Goal: Task Accomplishment & Management: Manage account settings

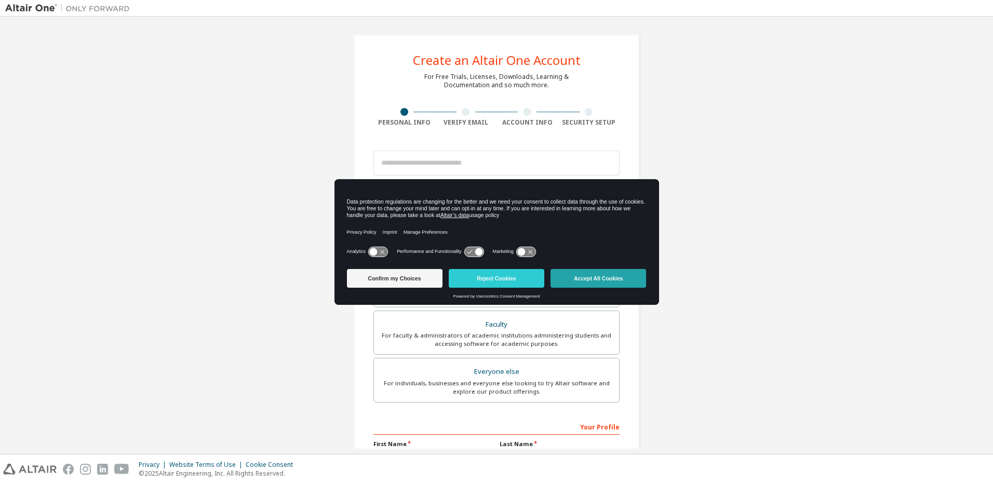
click at [572, 278] on button "Accept All Cookies" at bounding box center [599, 278] width 96 height 19
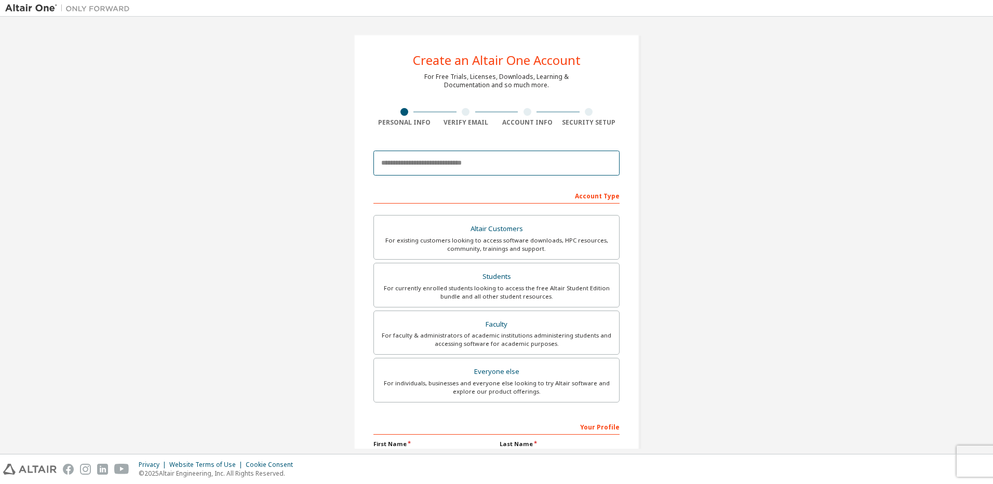
drag, startPoint x: 481, startPoint y: 159, endPoint x: 496, endPoint y: 160, distance: 15.1
click at [481, 159] on input "email" at bounding box center [496, 163] width 246 height 25
type input "**********"
type input "*******"
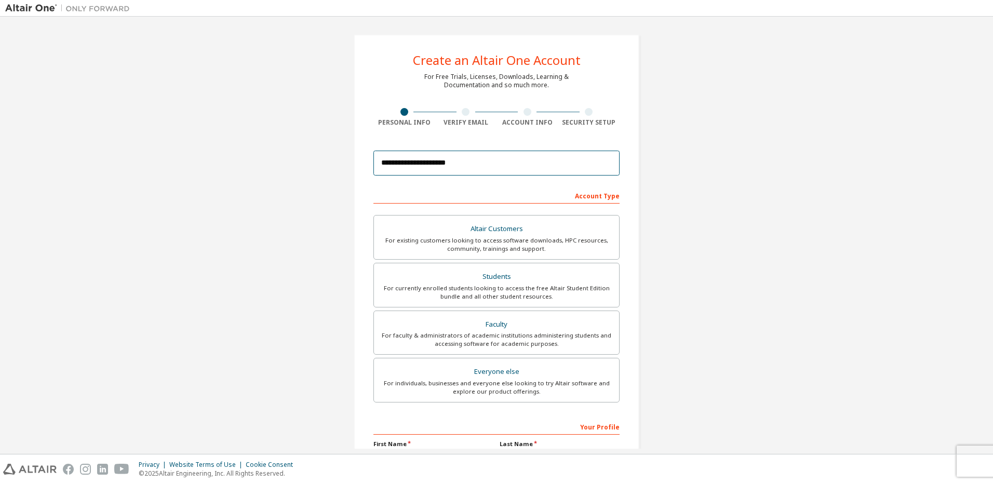
type input "*******"
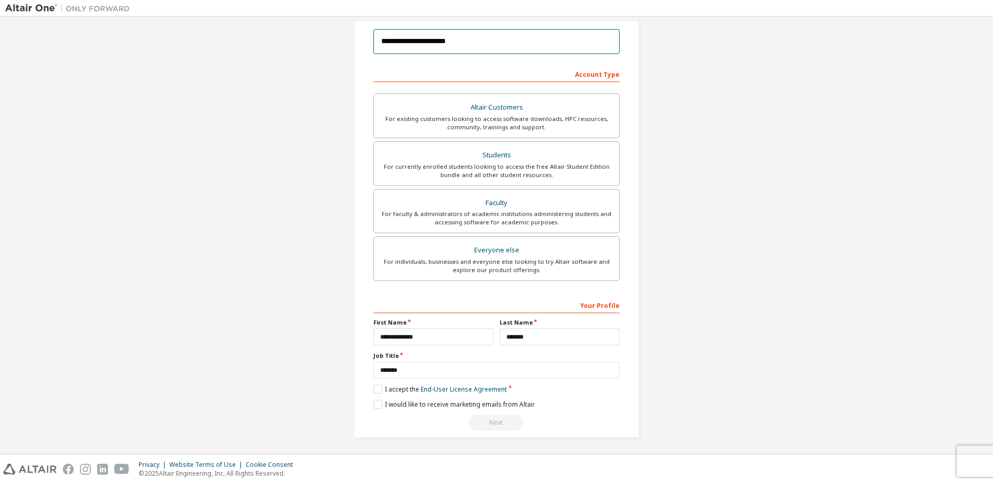
scroll to position [123, 0]
click at [378, 389] on label "I accept the End-User License Agreement" at bounding box center [439, 387] width 133 height 9
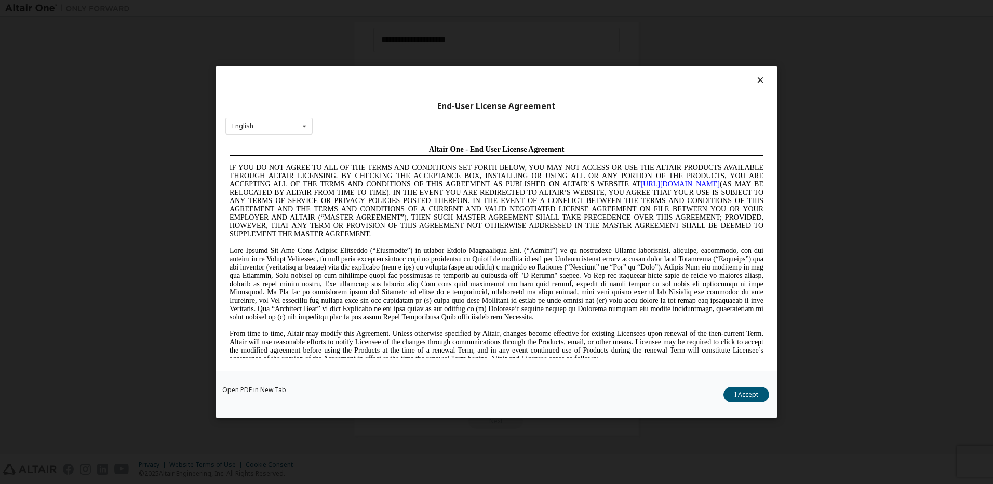
scroll to position [0, 0]
click at [747, 398] on button "I Accept" at bounding box center [746, 395] width 46 height 16
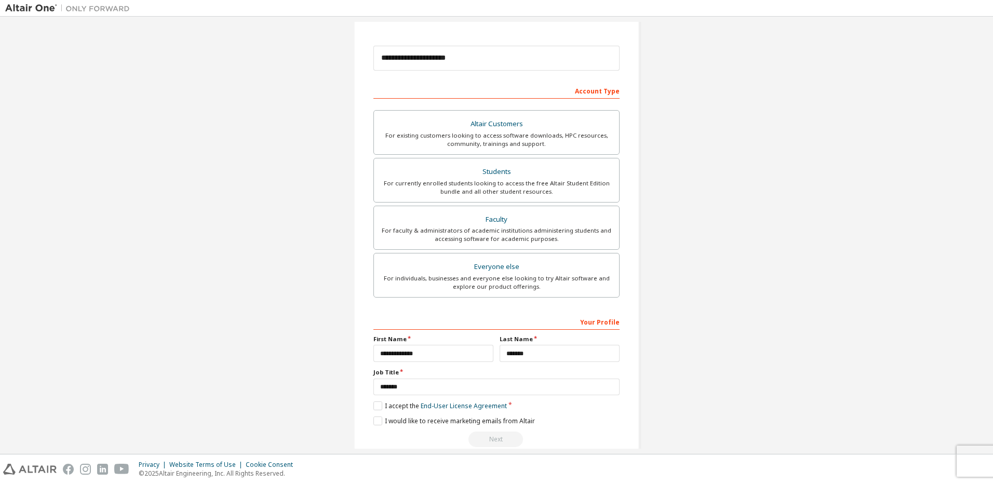
scroll to position [123, 0]
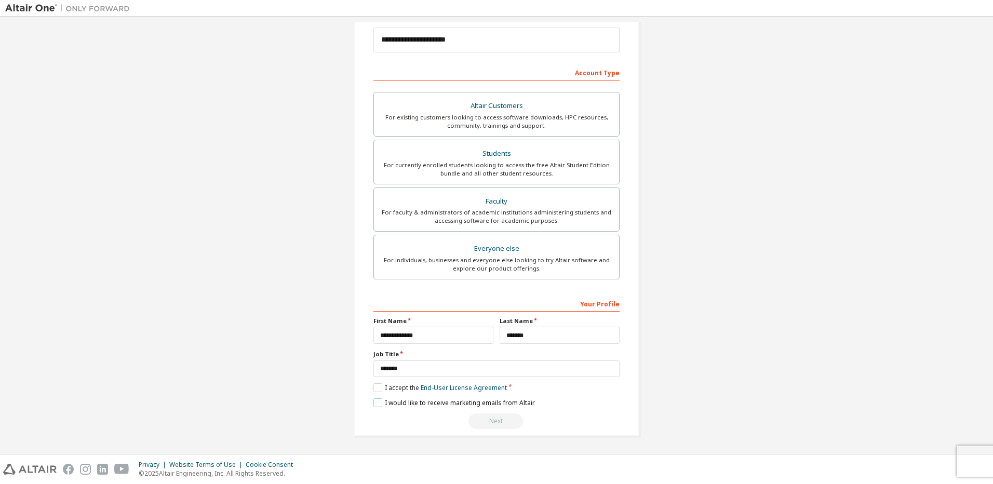
click at [373, 402] on label "I would like to receive marketing emails from Altair" at bounding box center [454, 402] width 162 height 9
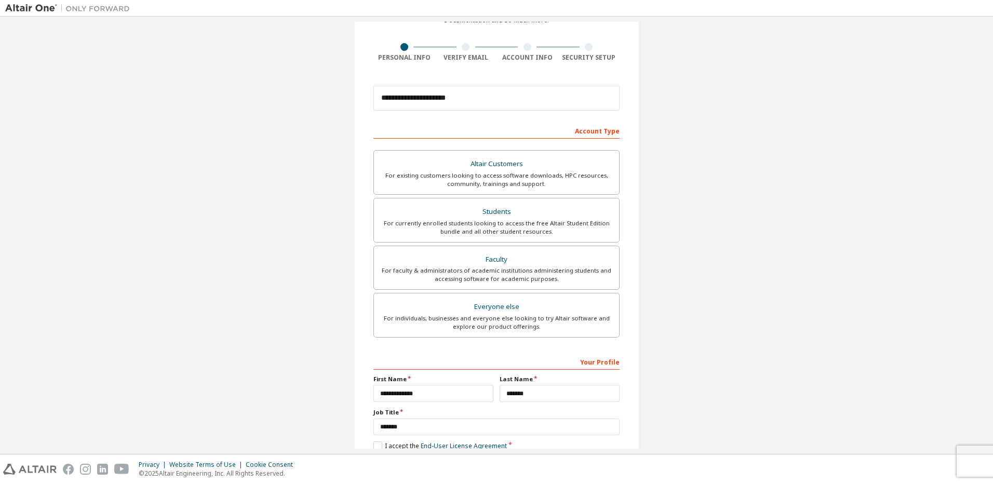
scroll to position [0, 0]
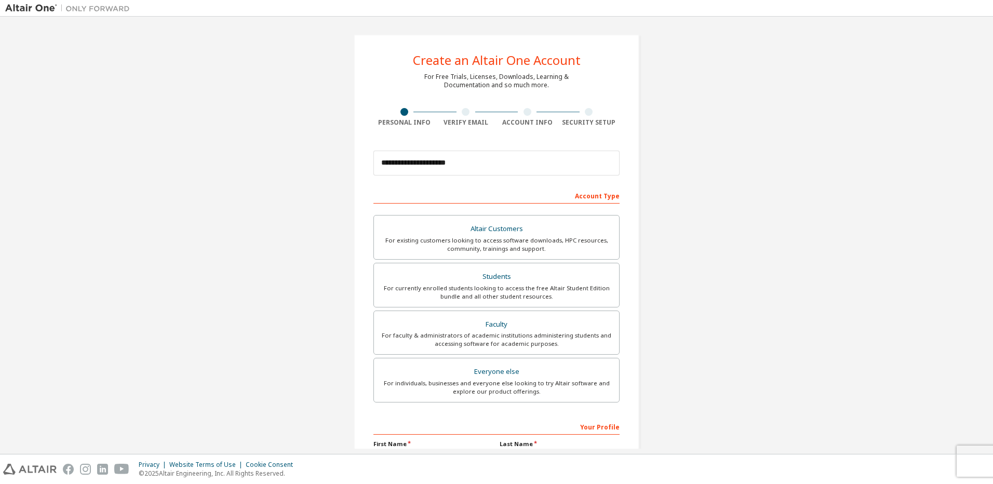
click at [775, 140] on div "**********" at bounding box center [496, 297] width 983 height 550
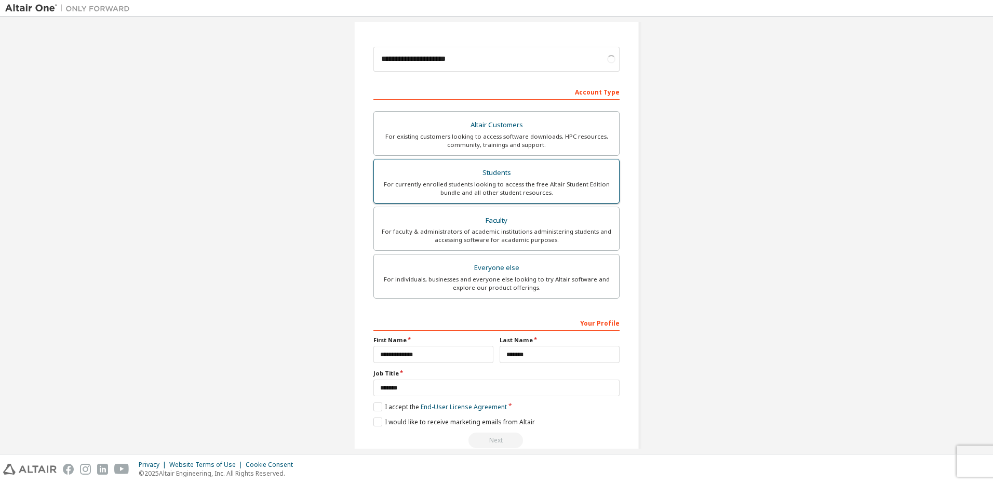
click at [588, 175] on div "Students" at bounding box center [496, 173] width 233 height 15
click at [375, 406] on label "I accept the Academic End-User License Agreement" at bounding box center [454, 407] width 163 height 9
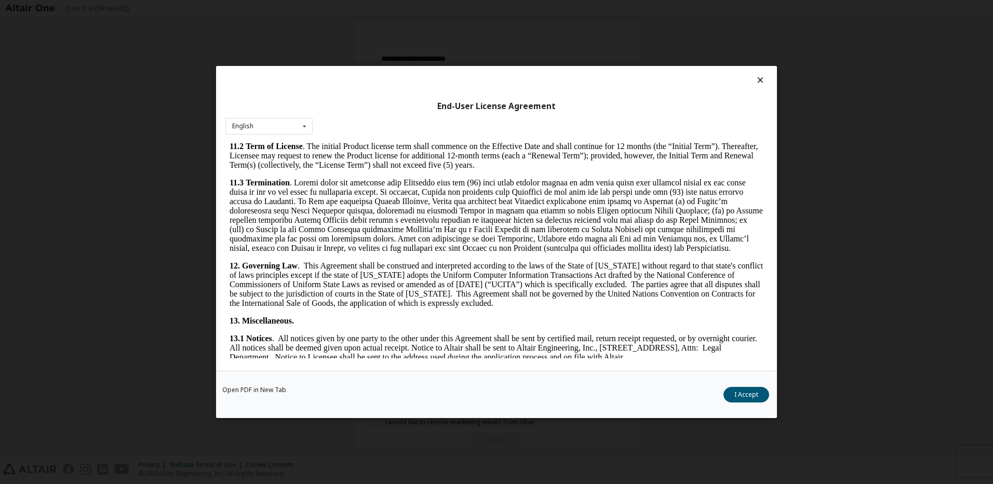
scroll to position [1646, 0]
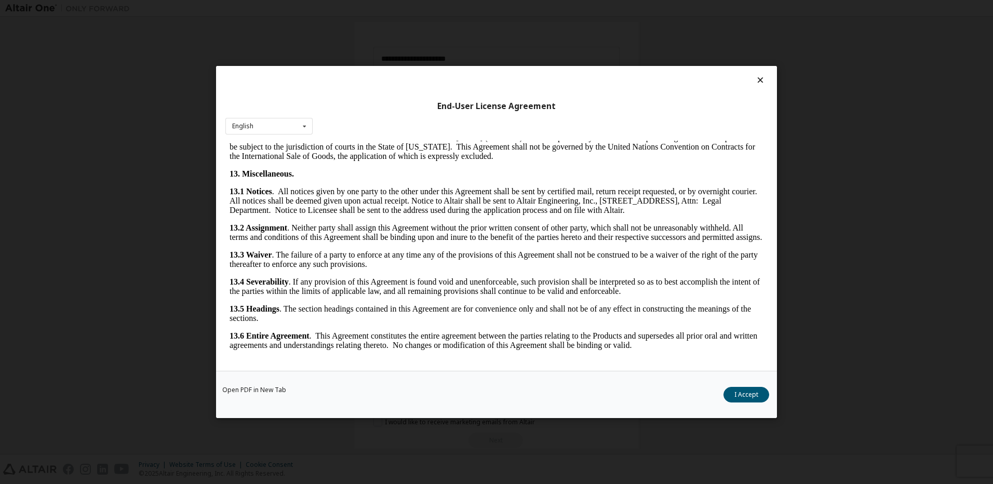
click at [749, 396] on button "I Accept" at bounding box center [746, 395] width 46 height 16
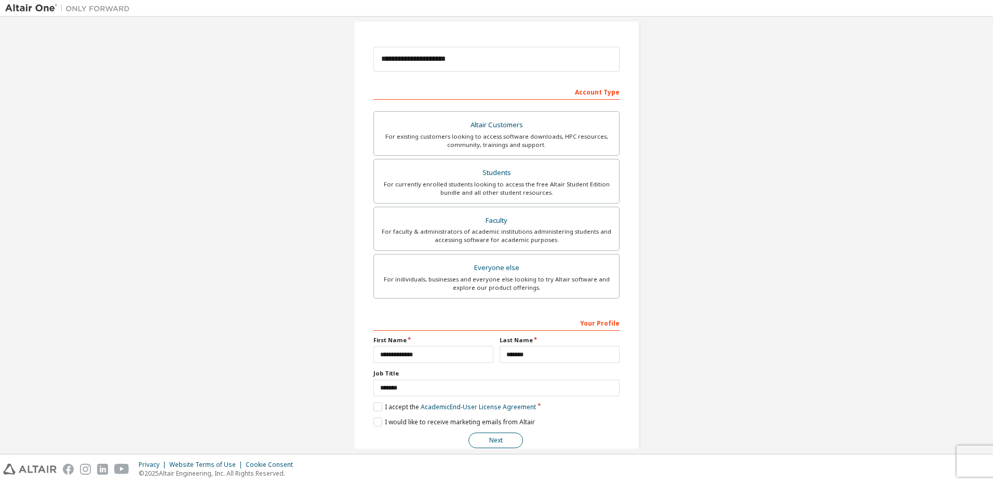
click at [494, 436] on button "Next" at bounding box center [495, 441] width 55 height 16
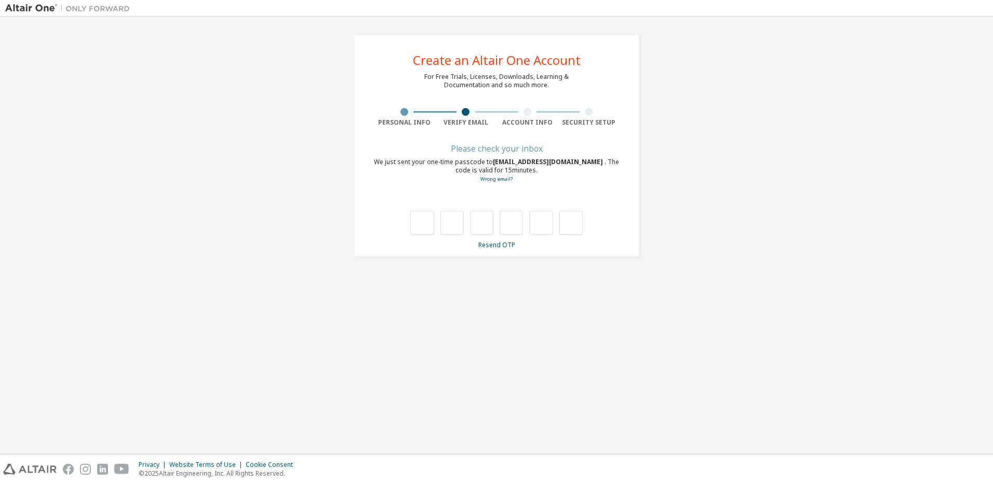
scroll to position [0, 0]
type input "*"
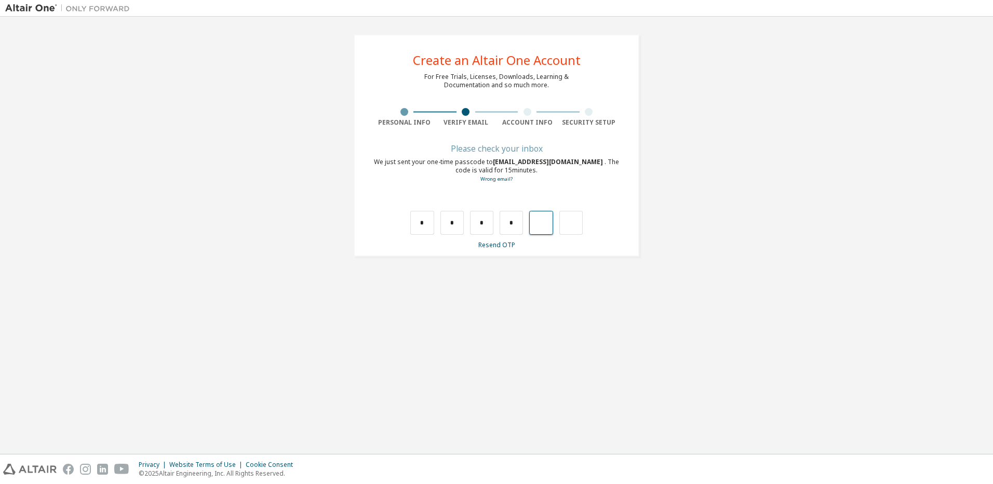
type input "*"
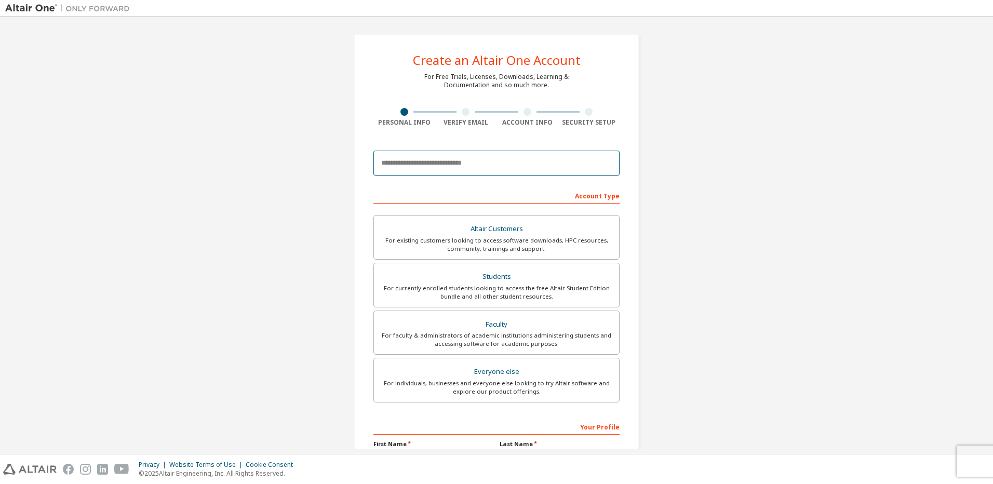
click at [512, 156] on input "email" at bounding box center [496, 163] width 246 height 25
type input "**********"
type input "*******"
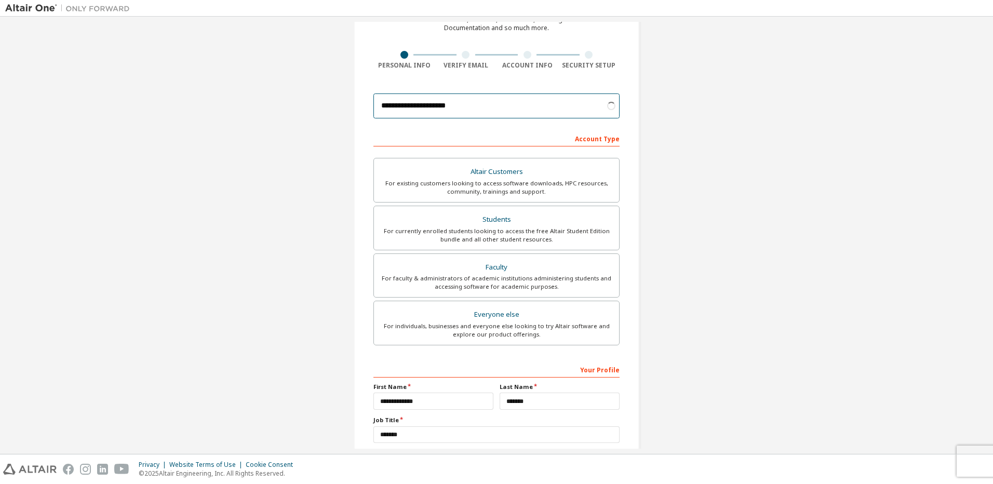
scroll to position [123, 0]
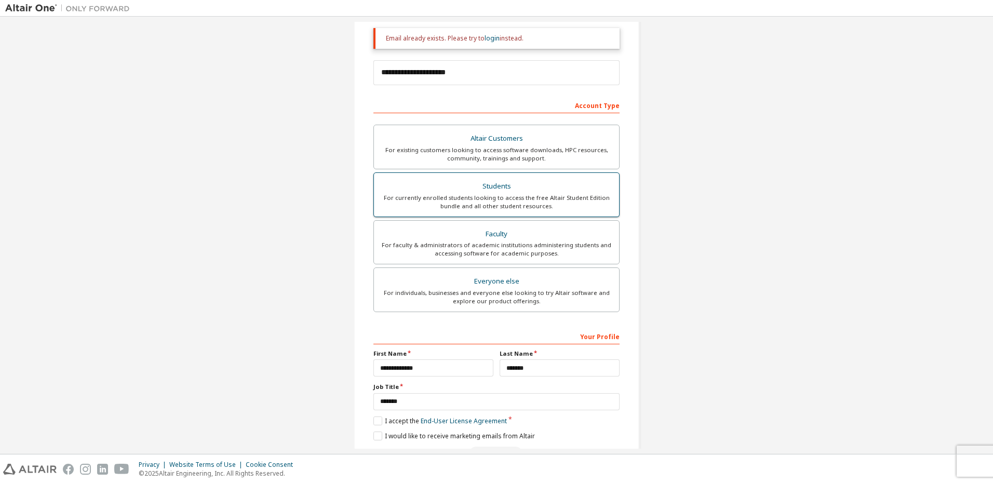
click at [528, 197] on div "For currently enrolled students looking to access the free Altair Student Editi…" at bounding box center [496, 202] width 233 height 17
click at [377, 419] on label "I accept the Academic End-User License Agreement" at bounding box center [454, 421] width 163 height 9
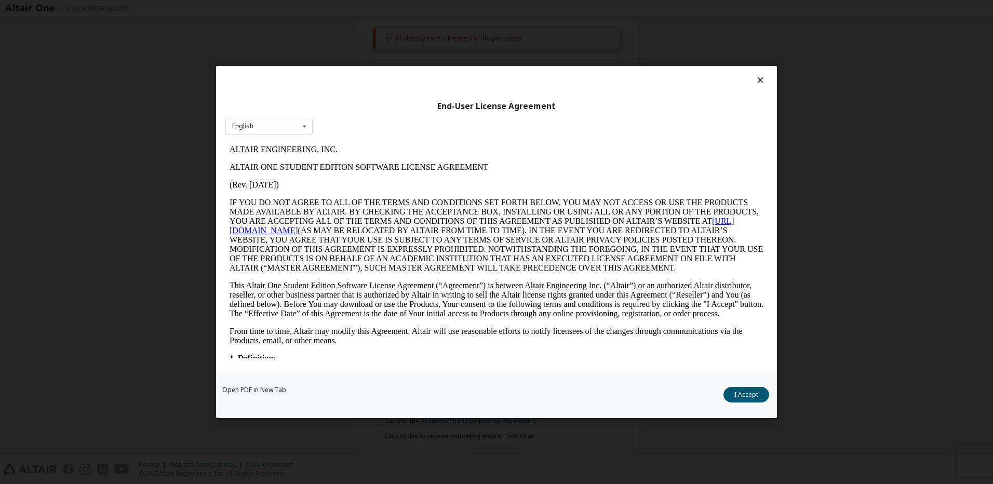
scroll to position [0, 0]
click at [755, 395] on button "I Accept" at bounding box center [746, 395] width 46 height 16
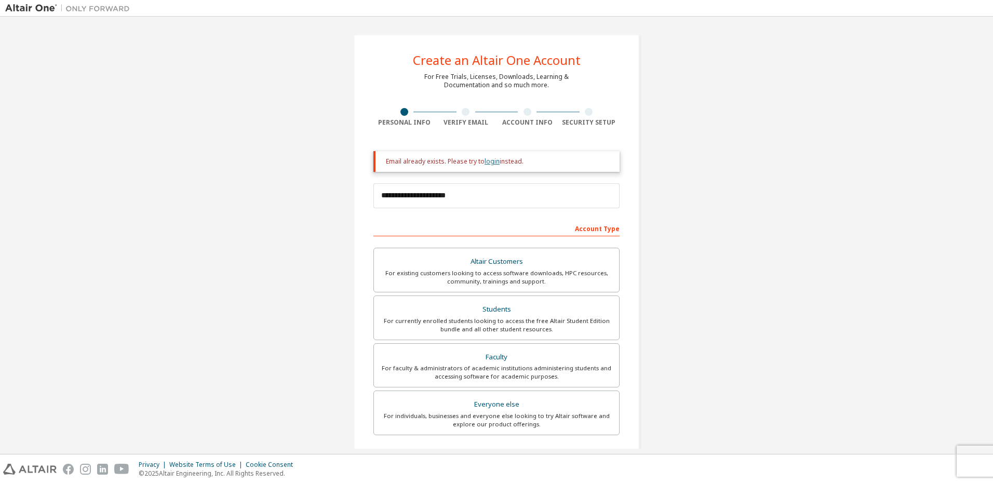
click at [489, 160] on link "login" at bounding box center [492, 161] width 15 height 9
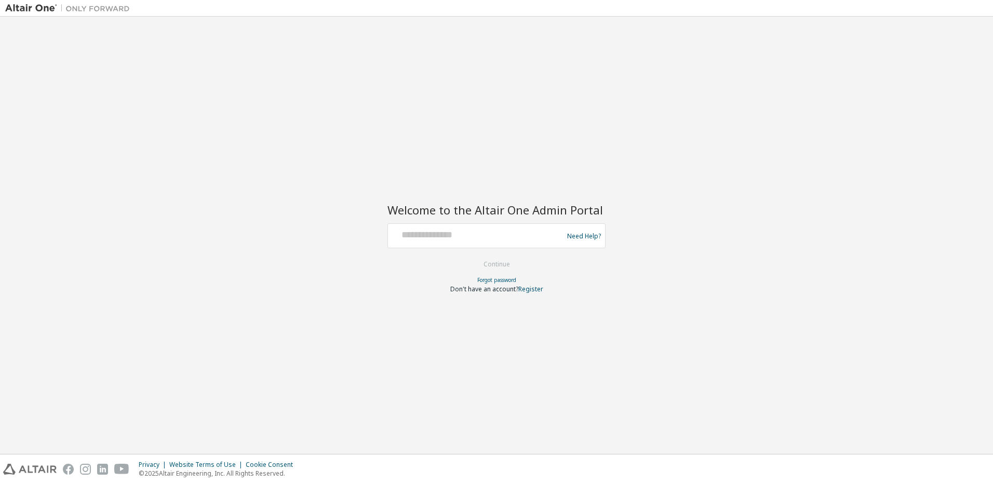
drag, startPoint x: 611, startPoint y: 148, endPoint x: 601, endPoint y: 41, distance: 106.9
click at [611, 142] on div "Welcome to the Altair One Admin Portal Need Help? Please make sure that you pro…" at bounding box center [496, 235] width 983 height 427
click at [666, 178] on div "Welcome to the Altair One Admin Portal Need Help? Please make sure that you pro…" at bounding box center [496, 235] width 983 height 427
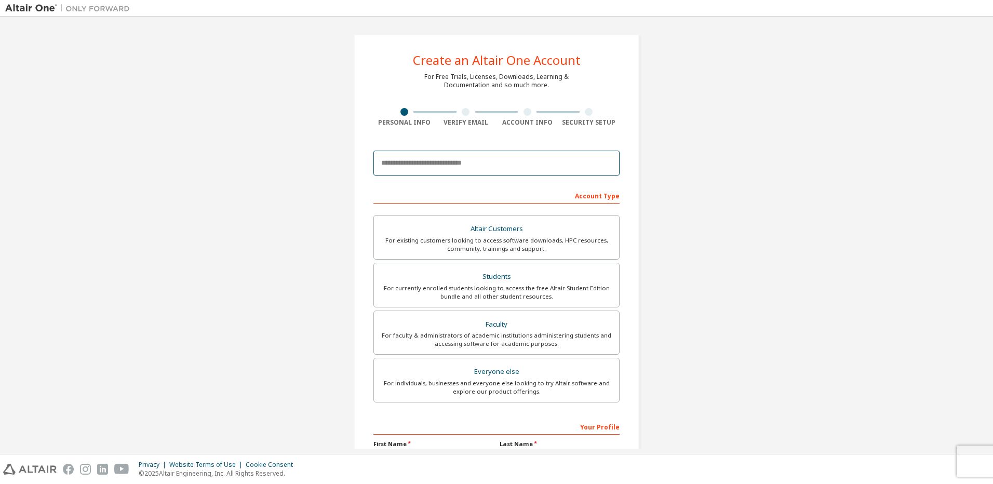
click at [528, 162] on input "email" at bounding box center [496, 163] width 246 height 25
type input "**********"
type input "*******"
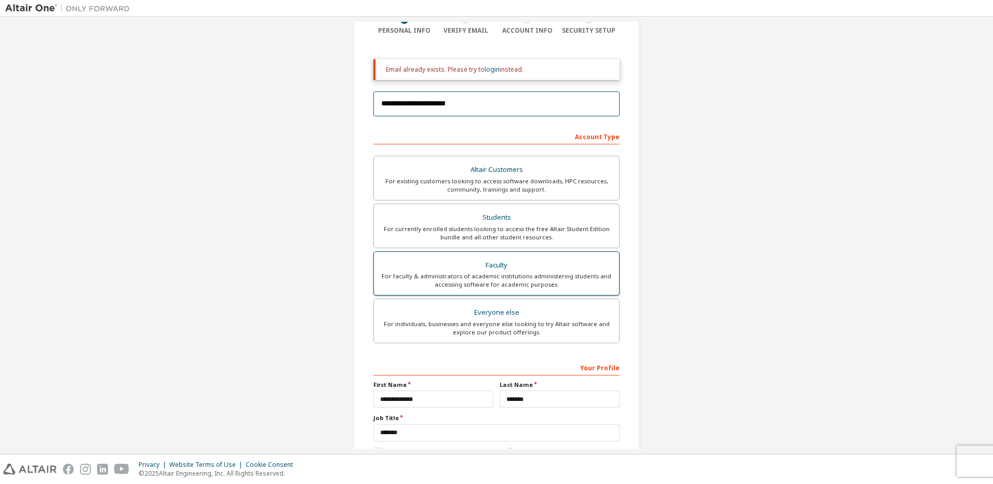
scroll to position [156, 0]
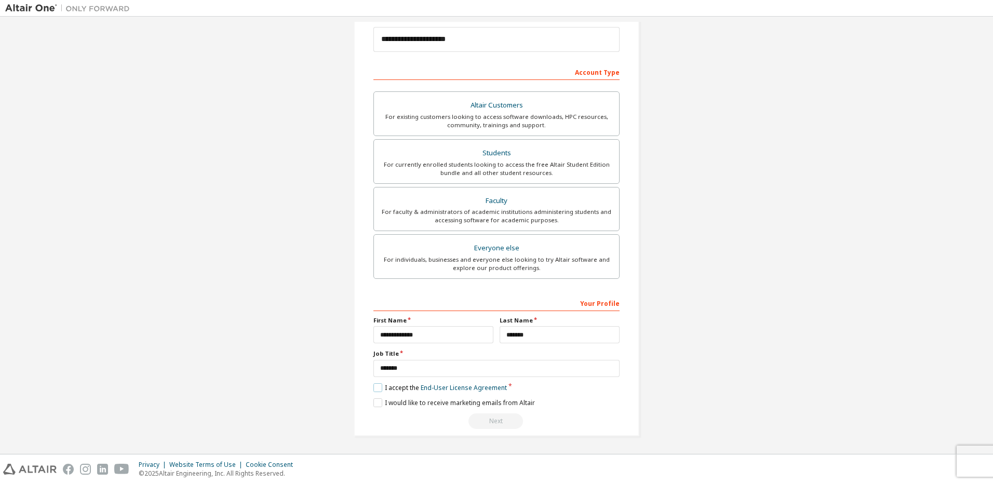
click at [377, 385] on label "I accept the End-User License Agreement" at bounding box center [439, 387] width 133 height 9
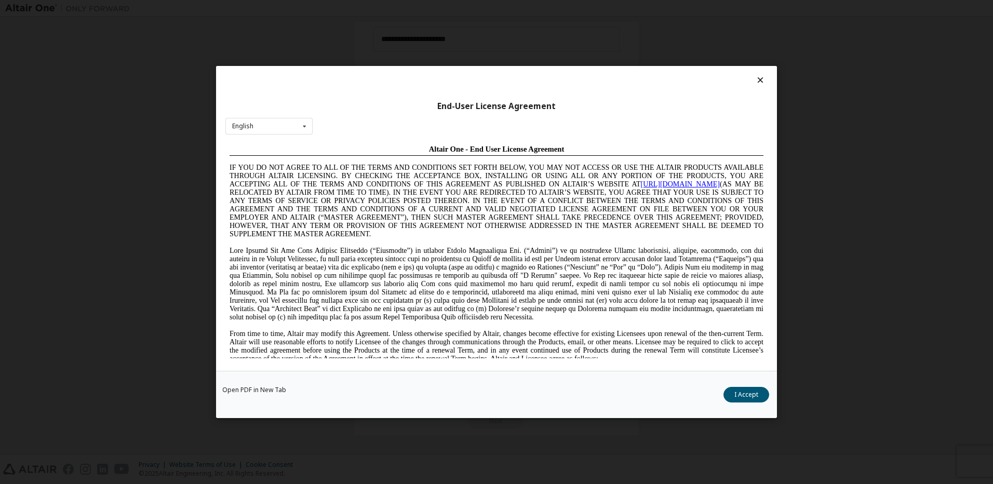
scroll to position [0, 0]
click at [748, 396] on button "I Accept" at bounding box center [746, 395] width 46 height 16
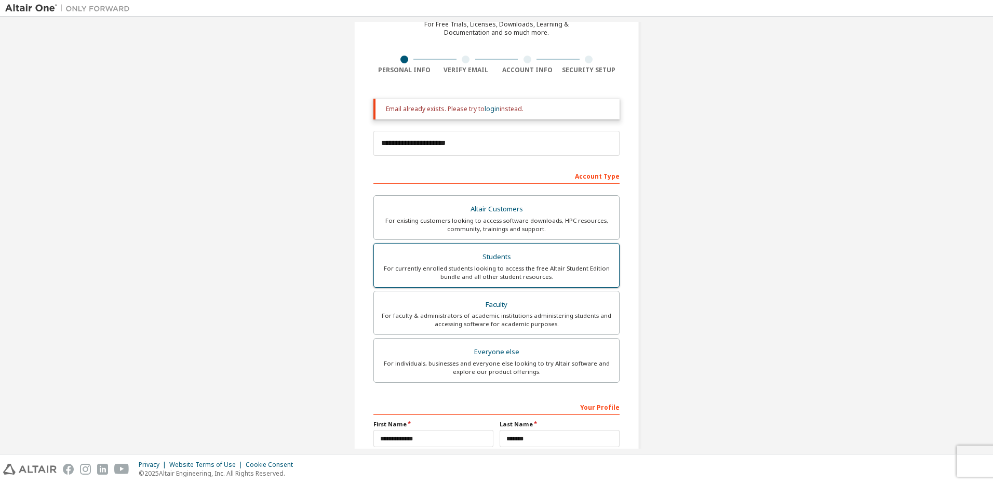
click at [549, 270] on div "For currently enrolled students looking to access the free Altair Student Editi…" at bounding box center [496, 272] width 233 height 17
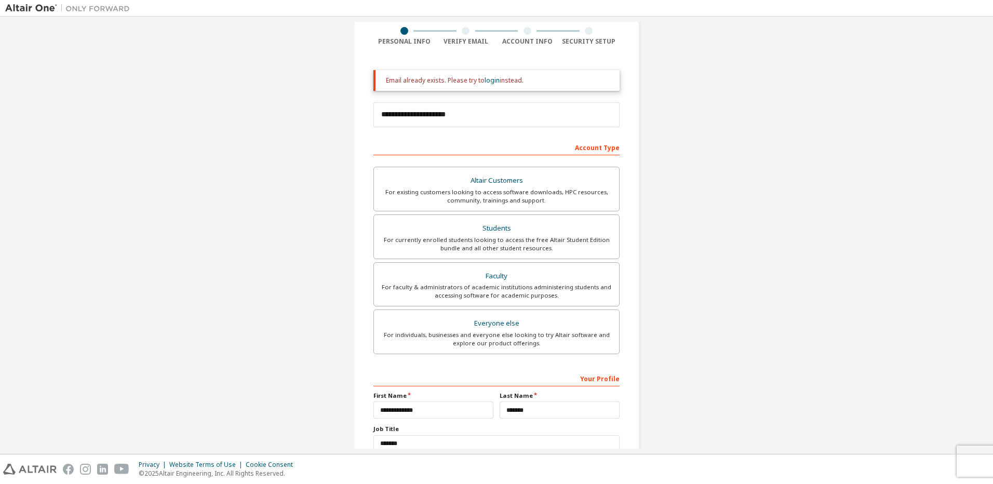
scroll to position [1, 0]
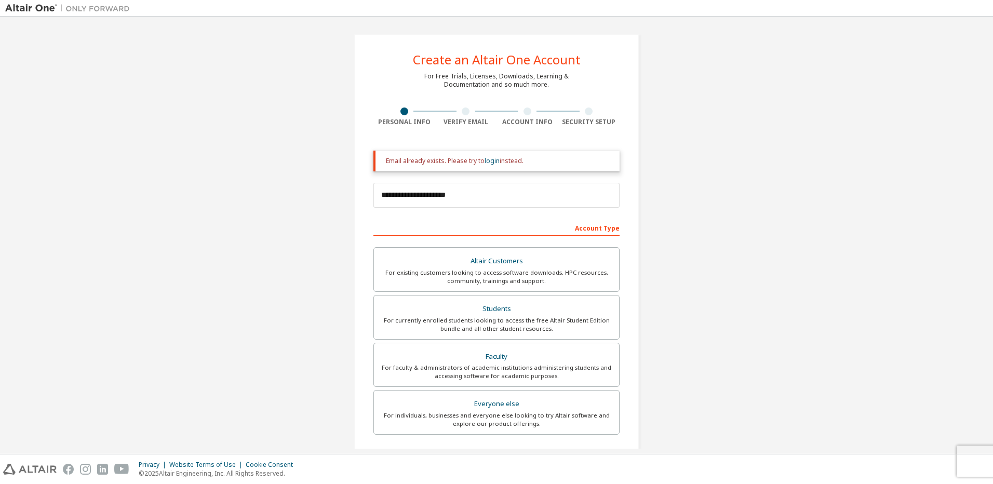
click at [550, 160] on div "Email already exists. Please try to login instead." at bounding box center [498, 161] width 225 height 8
click at [473, 128] on div "**********" at bounding box center [497, 313] width 286 height 558
click at [462, 110] on div at bounding box center [466, 112] width 8 height 8
drag, startPoint x: 541, startPoint y: 110, endPoint x: 588, endPoint y: 111, distance: 46.7
click at [541, 111] on div at bounding box center [528, 112] width 62 height 8
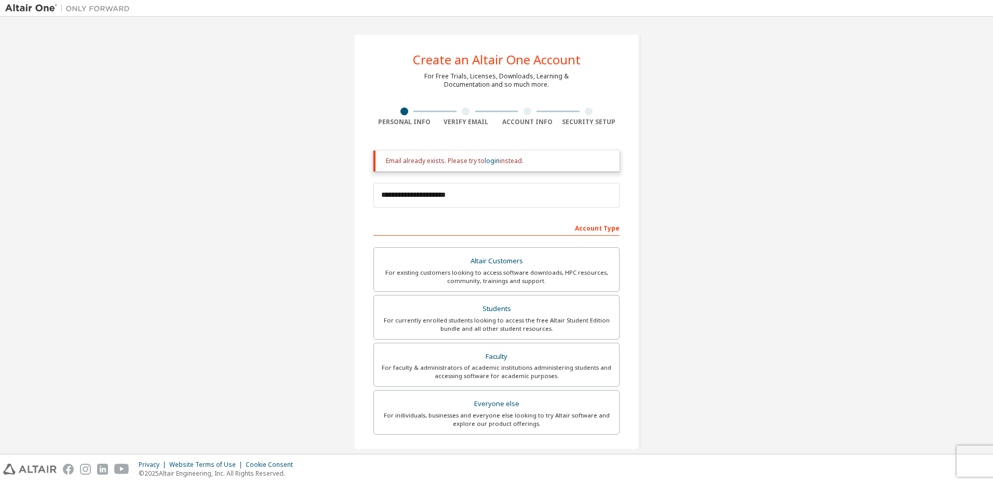
click at [593, 110] on div at bounding box center [589, 112] width 62 height 8
click at [489, 161] on link "login" at bounding box center [492, 160] width 15 height 9
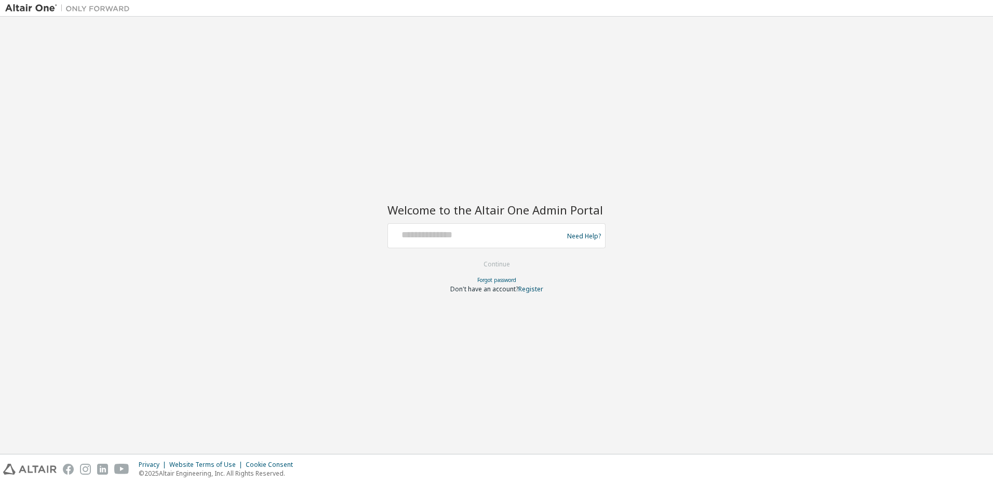
click at [513, 243] on div at bounding box center [477, 236] width 170 height 20
click at [521, 239] on input "text" at bounding box center [477, 233] width 170 height 15
type input "**********"
click at [513, 261] on button "Continue" at bounding box center [497, 265] width 48 height 16
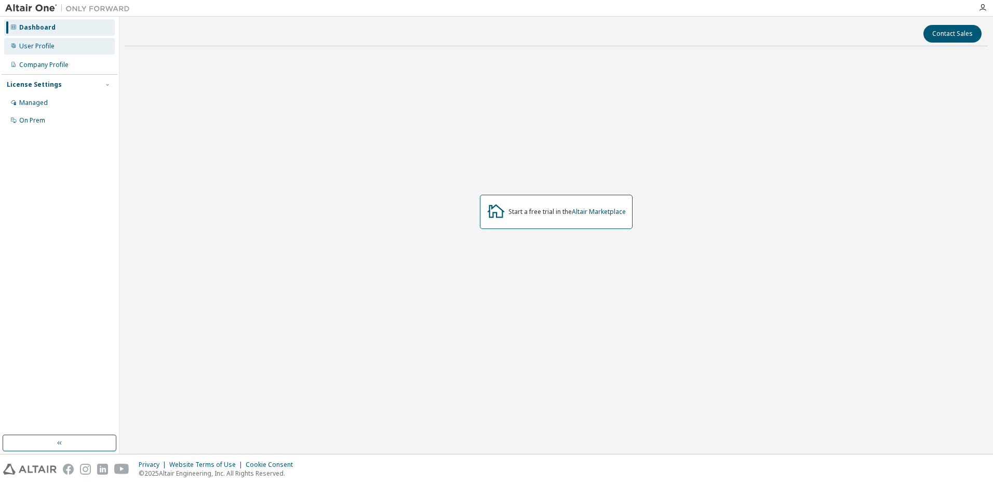
click at [51, 45] on div "User Profile" at bounding box center [36, 46] width 35 height 8
